Goal: Go to known website: Access a specific website the user already knows

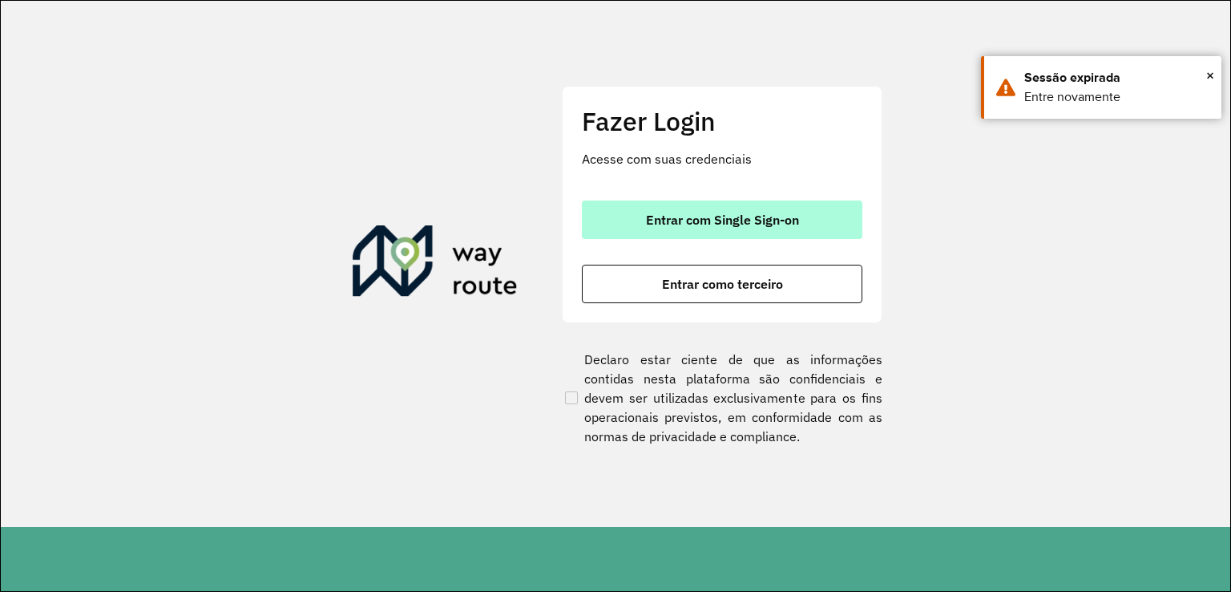
click at [719, 220] on span "Entrar com Single Sign-on" at bounding box center [722, 219] width 153 height 13
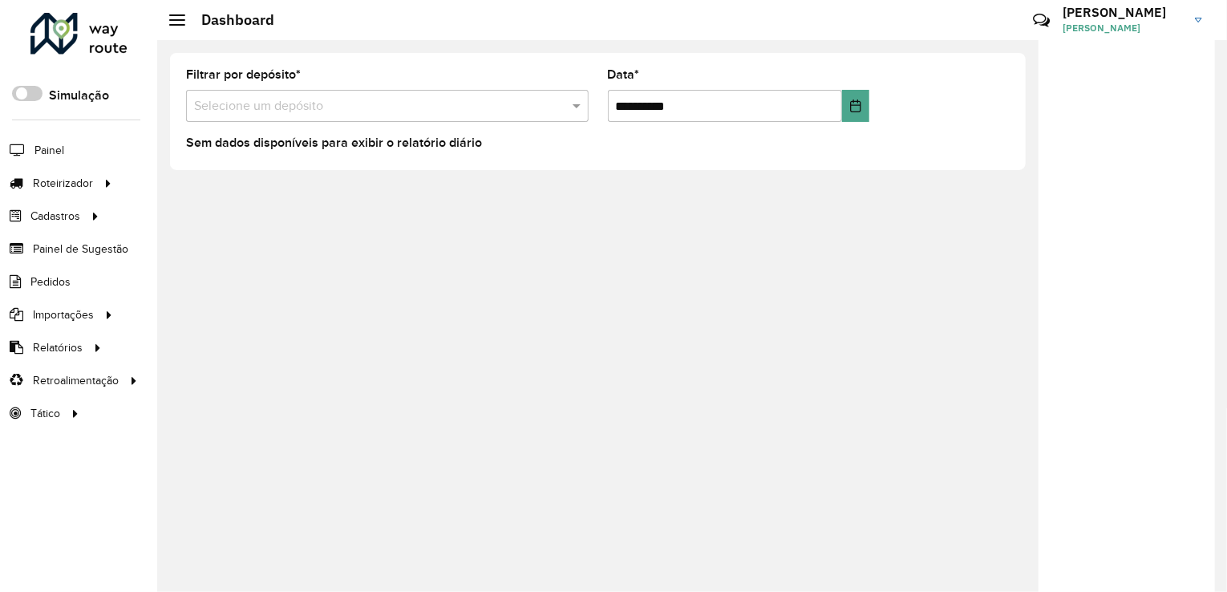
click at [224, 265] on div "**********" at bounding box center [691, 316] width 1069 height 552
